Goal: Entertainment & Leisure: Consume media (video, audio)

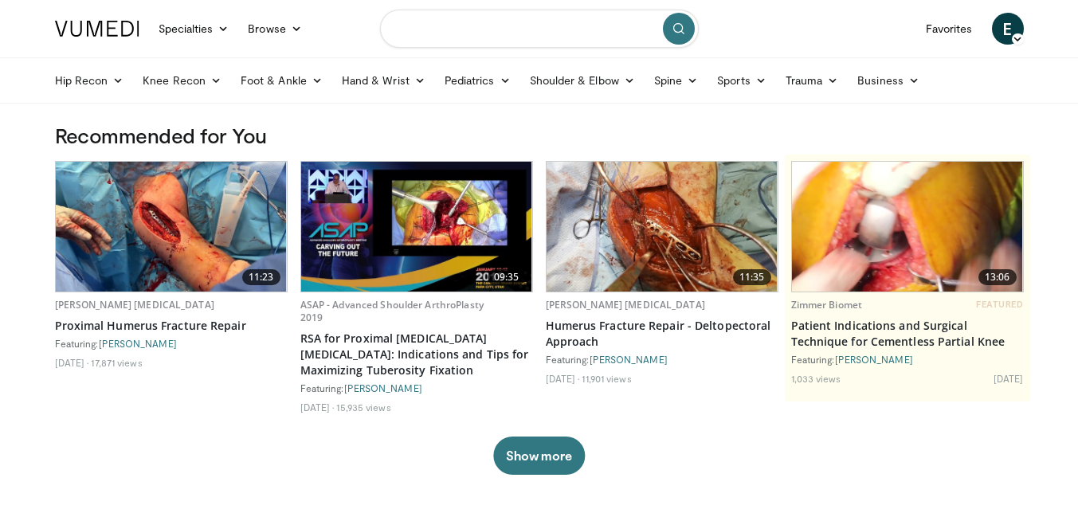
click at [457, 29] on input "Search topics, interventions" at bounding box center [539, 29] width 319 height 38
type input "**********"
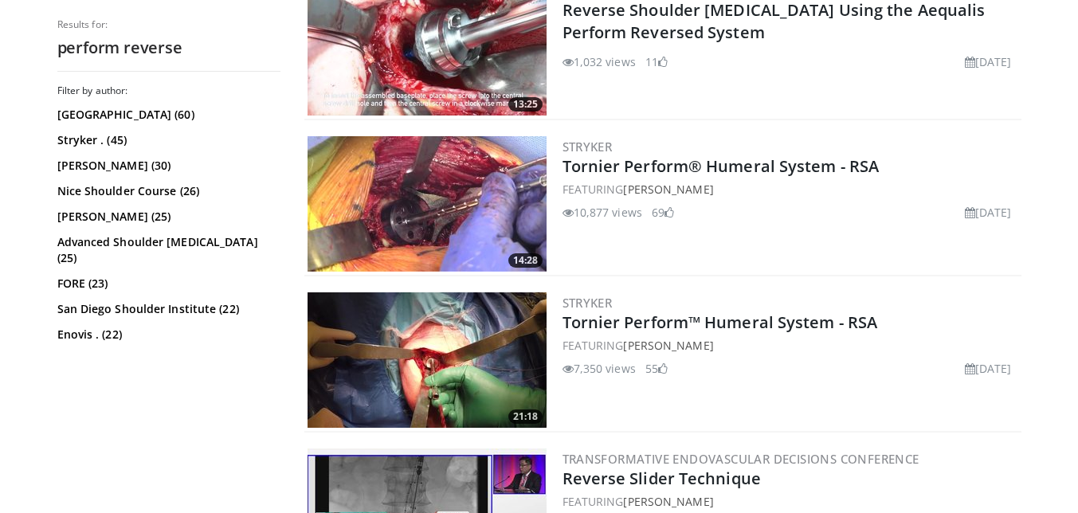
scroll to position [1771, 0]
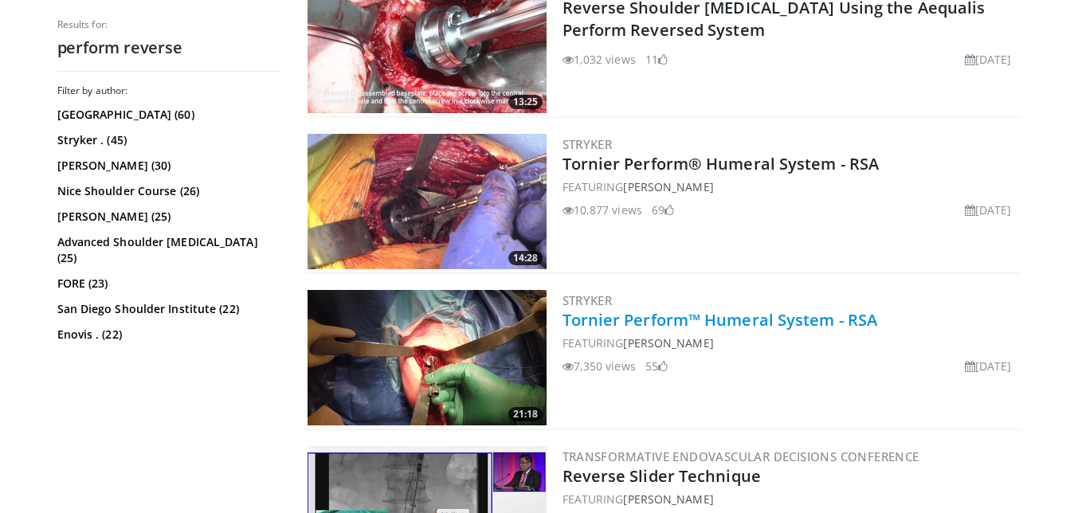
click at [616, 312] on link "Tornier Perform™ Humeral System - RSA" at bounding box center [719, 320] width 315 height 22
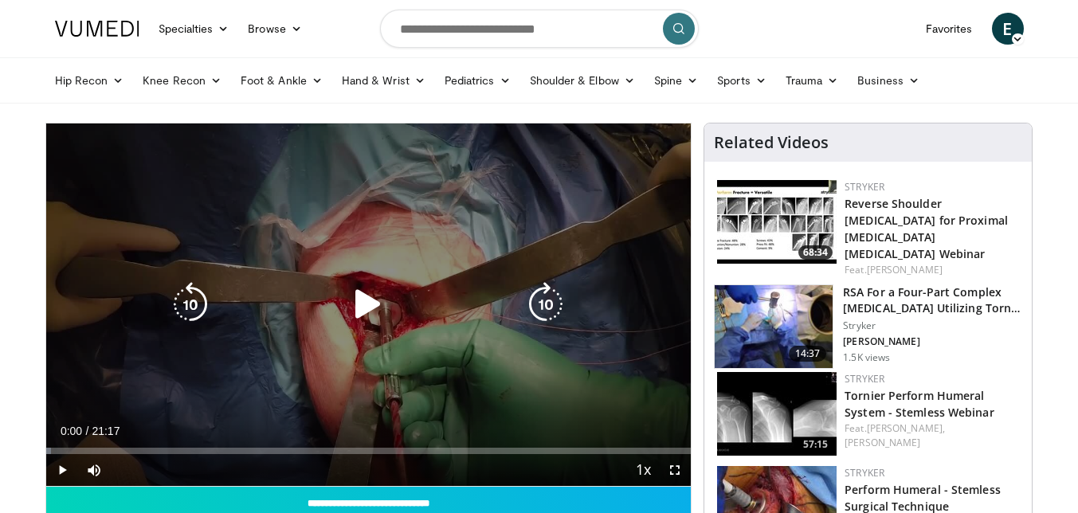
click at [374, 312] on icon "Video Player" at bounding box center [368, 304] width 45 height 45
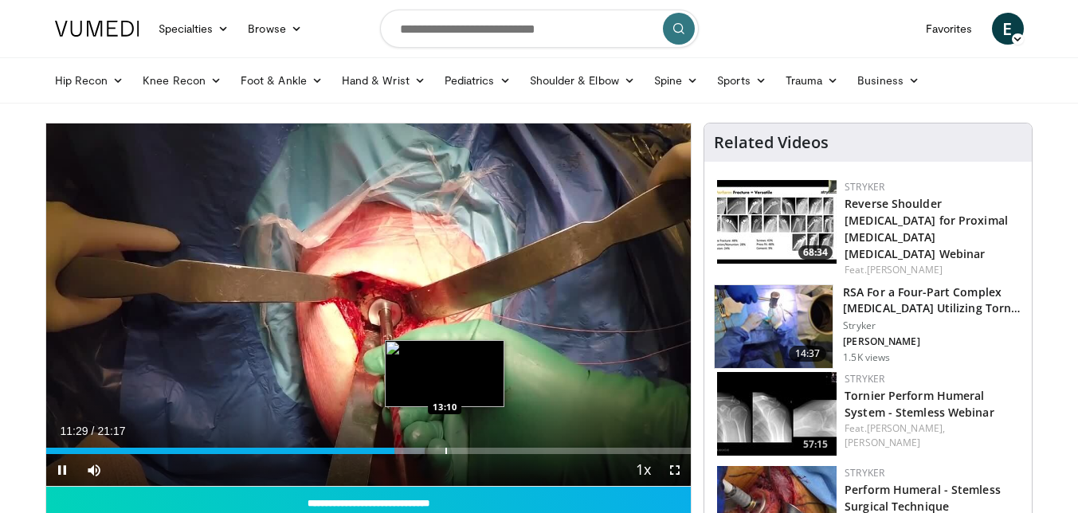
click at [445, 453] on div "Progress Bar" at bounding box center [446, 451] width 2 height 6
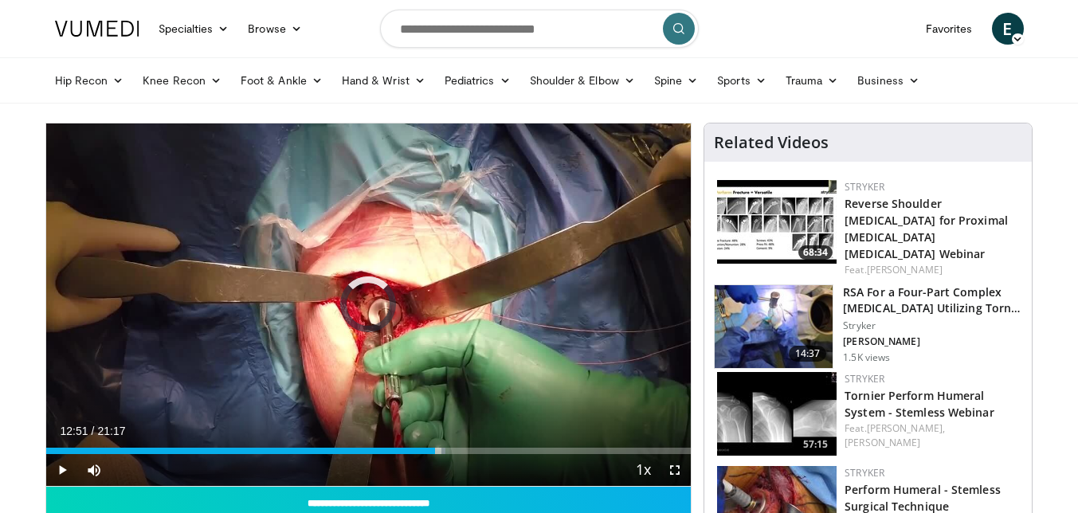
click at [436, 452] on div "Progress Bar" at bounding box center [437, 451] width 2 height 6
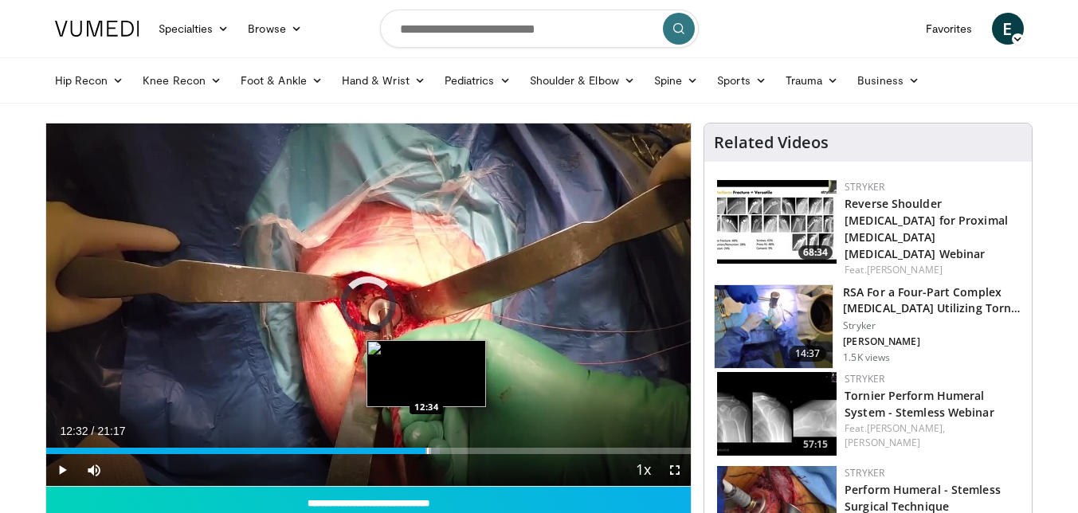
click at [425, 452] on div "12:32" at bounding box center [236, 451] width 380 height 6
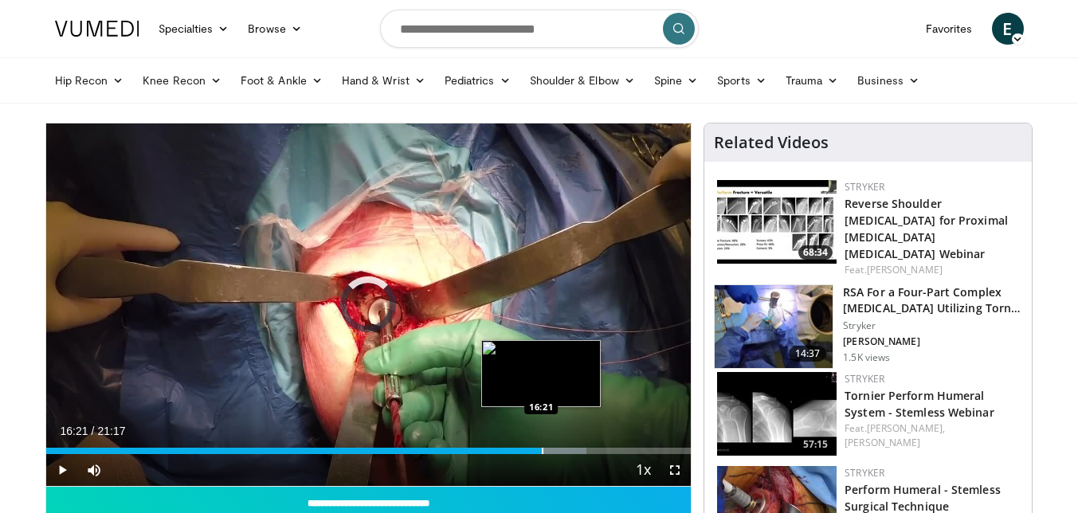
click at [542, 450] on div "Progress Bar" at bounding box center [543, 451] width 2 height 6
